Goal: Find specific page/section

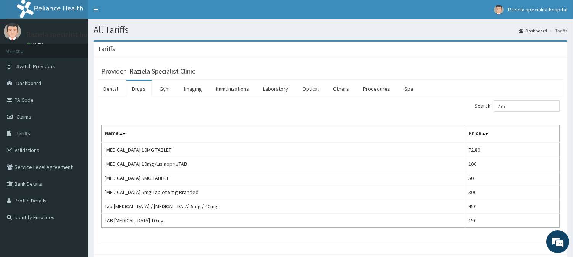
type input "A"
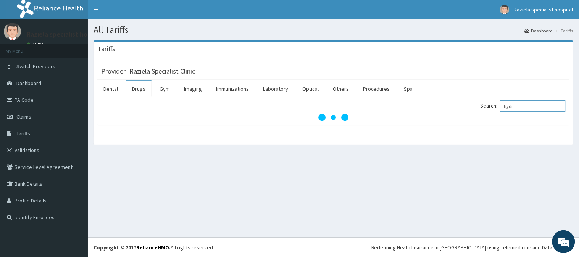
drag, startPoint x: 524, startPoint y: 105, endPoint x: 510, endPoint y: 109, distance: 14.9
click at [518, 106] on input "hydr" at bounding box center [533, 105] width 66 height 11
drag, startPoint x: 510, startPoint y: 109, endPoint x: 494, endPoint y: 109, distance: 15.7
click at [494, 109] on label "Search: hydr" at bounding box center [523, 105] width 85 height 11
click at [529, 108] on input "hydr" at bounding box center [533, 105] width 66 height 11
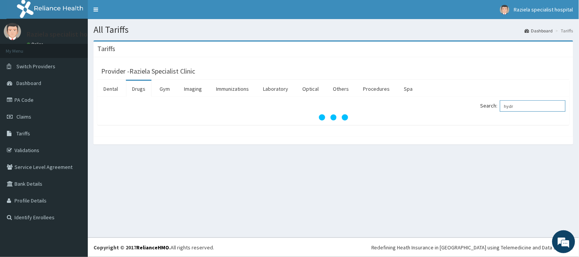
click at [529, 108] on input "hydr" at bounding box center [533, 105] width 66 height 11
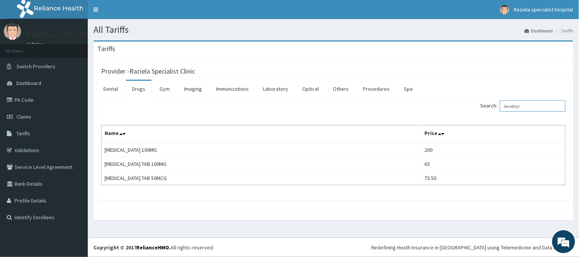
click at [532, 108] on input "levothyr" at bounding box center [533, 105] width 66 height 11
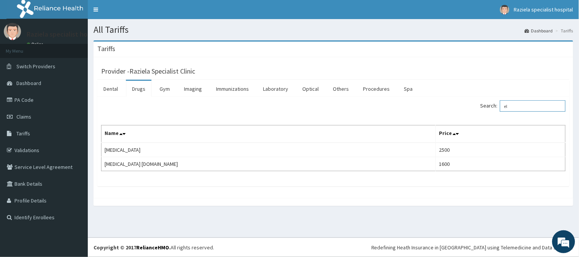
type input "e"
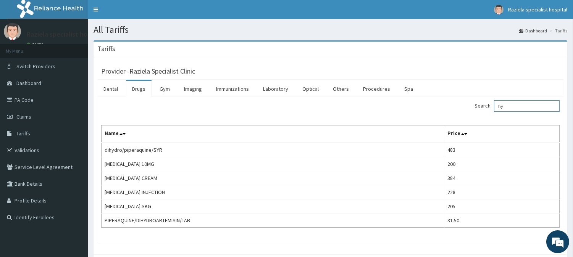
type input "h"
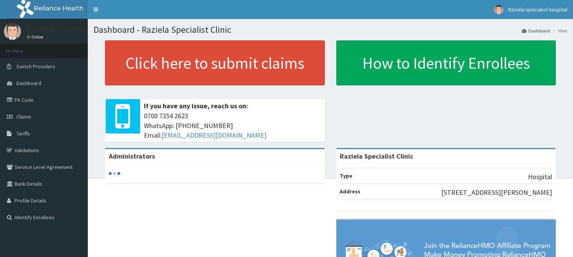
click at [8, 100] on icon at bounding box center [11, 99] width 8 height 5
